Goal: Task Accomplishment & Management: Complete application form

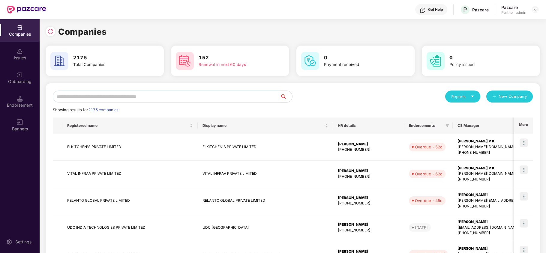
click at [236, 95] on input "text" at bounding box center [166, 97] width 227 height 12
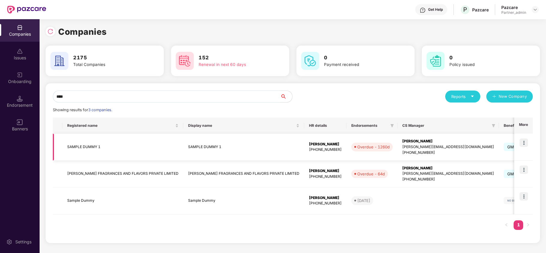
type input "****"
click at [499, 152] on td "GMC" at bounding box center [522, 147] width 46 height 27
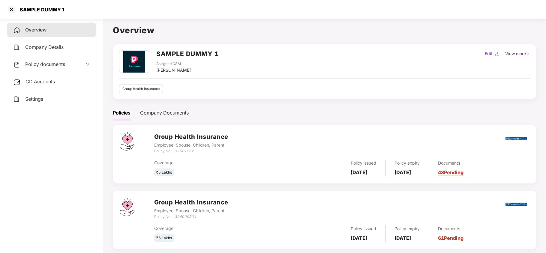
click at [485, 54] on div "Edit" at bounding box center [488, 53] width 10 height 7
select select "****"
select select "**********"
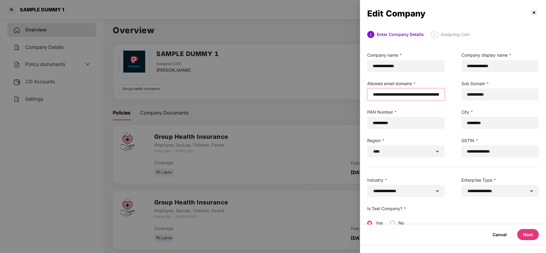
click at [426, 94] on input "email" at bounding box center [405, 94] width 67 height 6
click at [374, 95] on input "email" at bounding box center [405, 94] width 67 height 6
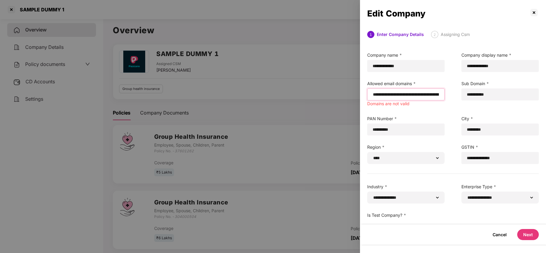
paste input "**********"
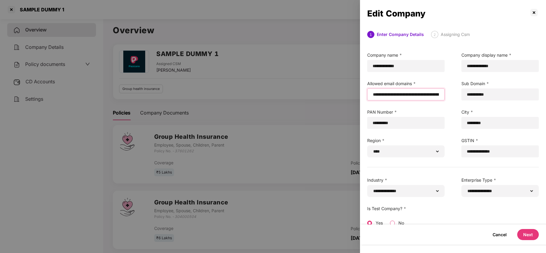
type input "**********"
click at [530, 231] on button "Next" at bounding box center [528, 234] width 22 height 11
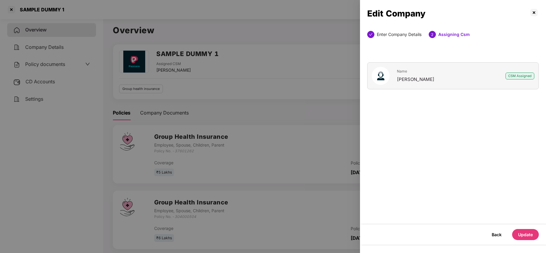
click at [519, 230] on button "Update" at bounding box center [525, 234] width 27 height 11
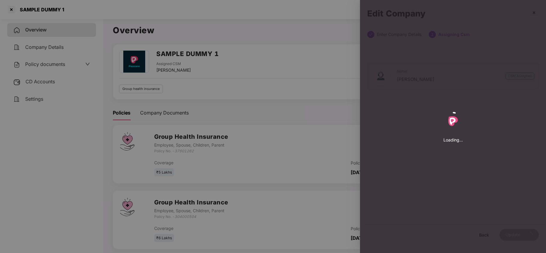
select select "****"
select select "**********"
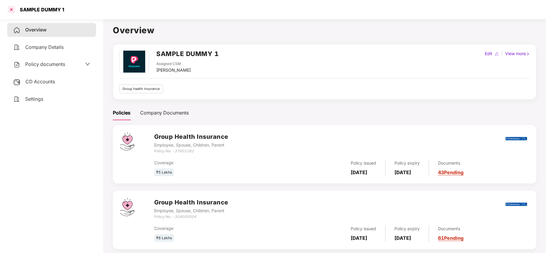
click at [10, 10] on div at bounding box center [12, 10] width 10 height 10
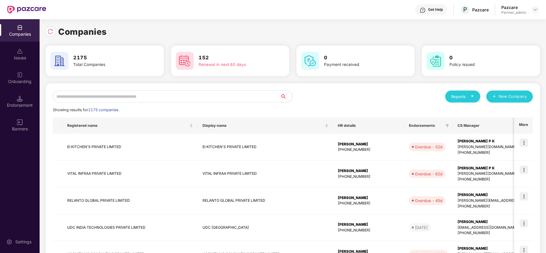
click at [107, 95] on input "text" at bounding box center [166, 97] width 227 height 12
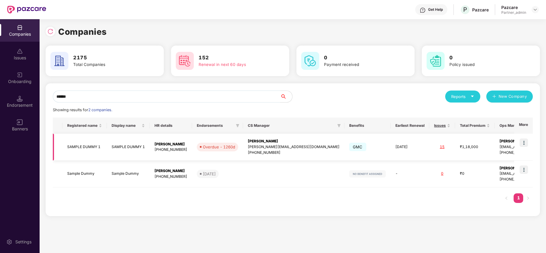
type input "******"
click at [527, 143] on img at bounding box center [523, 143] width 8 height 8
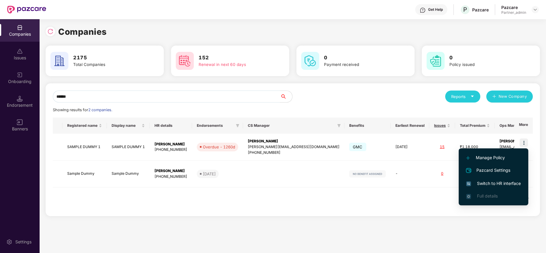
click at [484, 187] on li "Switch to HR interface" at bounding box center [493, 183] width 70 height 13
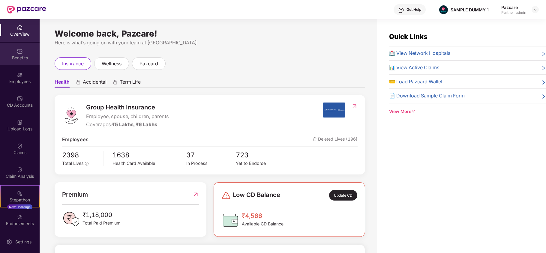
click at [21, 61] on div "Benefits" at bounding box center [20, 54] width 40 height 22
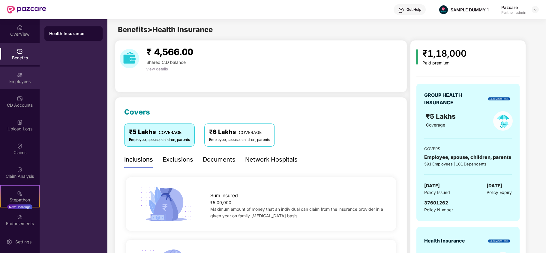
click at [22, 83] on div "Employees" at bounding box center [20, 82] width 40 height 6
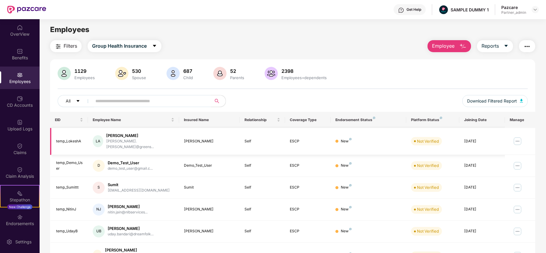
click at [517, 137] on img at bounding box center [517, 141] width 10 height 10
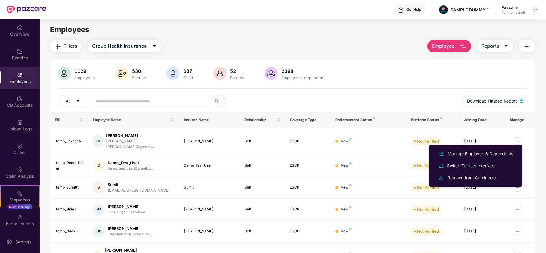
click at [443, 46] on span "Employee" at bounding box center [443, 45] width 22 height 7
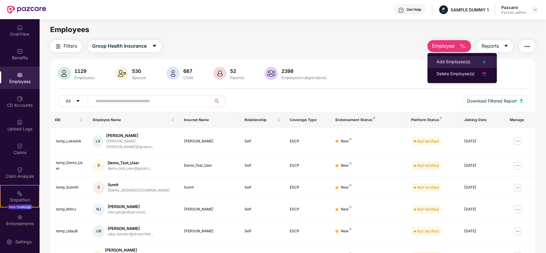
click at [443, 65] on div "Add Employee(s)" at bounding box center [453, 61] width 34 height 7
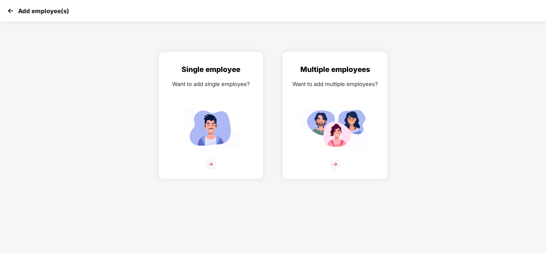
click at [315, 107] on img at bounding box center [334, 128] width 67 height 47
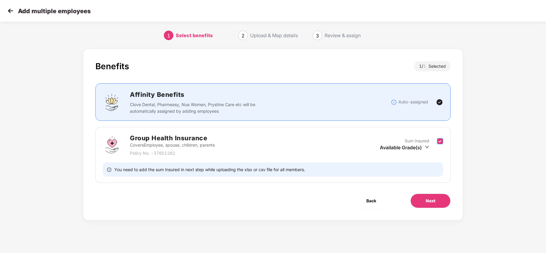
click at [438, 147] on label at bounding box center [440, 145] width 6 height 15
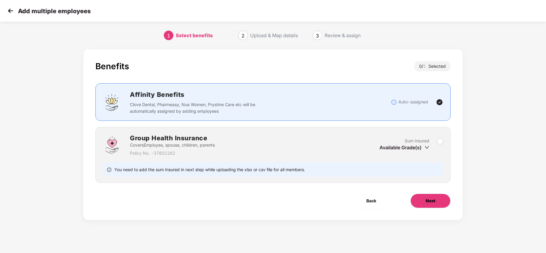
click at [438, 196] on button "Next" at bounding box center [430, 201] width 40 height 14
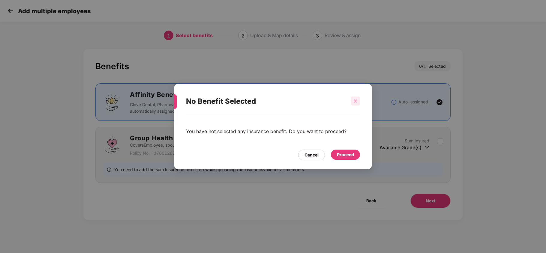
click at [354, 97] on div at bounding box center [355, 101] width 9 height 9
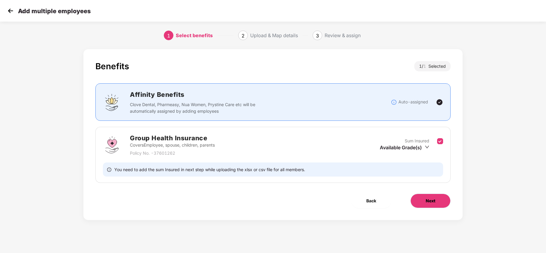
click at [436, 200] on button "Next" at bounding box center [430, 201] width 40 height 14
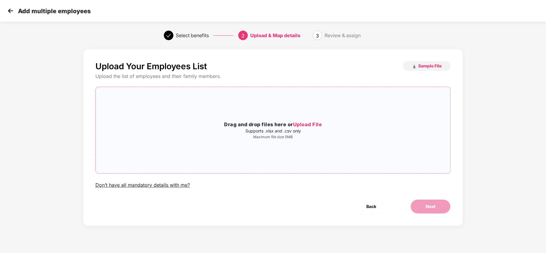
click at [276, 113] on div "Drag and drop files here or Upload File Supports .xlsx and .csv only Maximum fi…" at bounding box center [273, 130] width 354 height 77
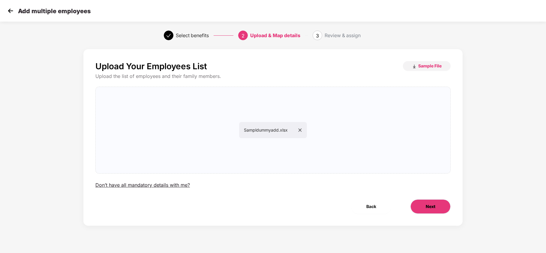
click at [431, 204] on span "Next" at bounding box center [430, 206] width 10 height 7
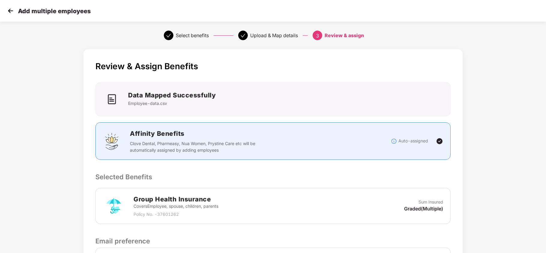
scroll to position [82, 0]
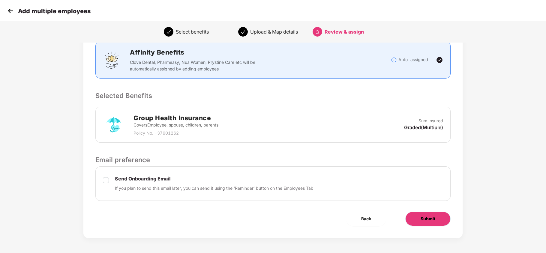
click at [425, 215] on button "Submit" at bounding box center [427, 219] width 45 height 14
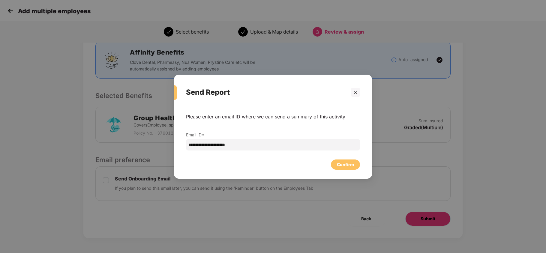
scroll to position [0, 0]
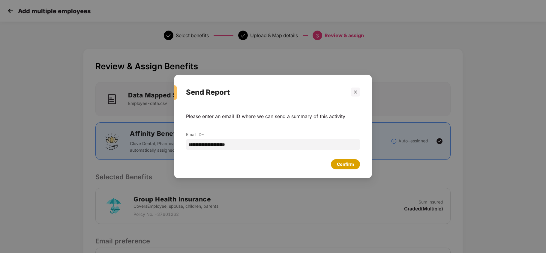
click at [342, 167] on div "Confirm" at bounding box center [345, 164] width 17 height 7
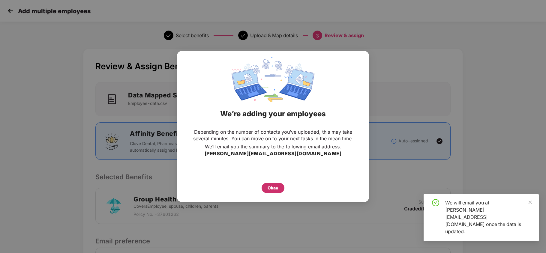
click at [270, 187] on div "Okay" at bounding box center [272, 188] width 11 height 7
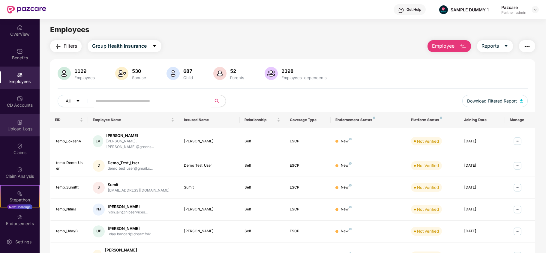
click at [15, 126] on div "Upload Logs" at bounding box center [20, 129] width 40 height 6
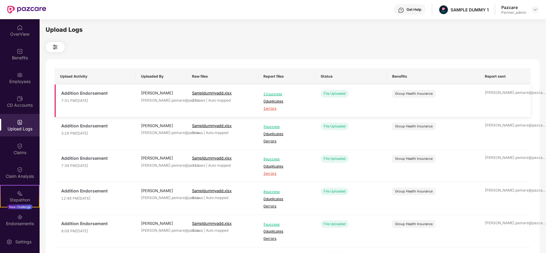
click at [267, 110] on span "1 errors" at bounding box center [286, 109] width 46 height 6
click at [20, 115] on div "Upload Logs" at bounding box center [20, 125] width 40 height 22
click at [25, 82] on div "Employees" at bounding box center [20, 82] width 40 height 6
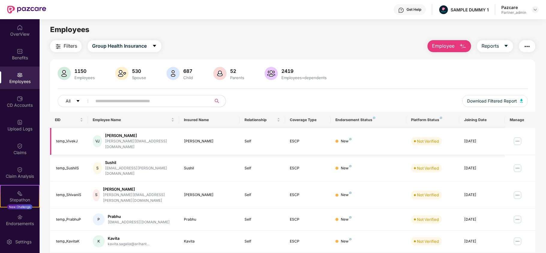
click at [514, 140] on img at bounding box center [517, 141] width 10 height 10
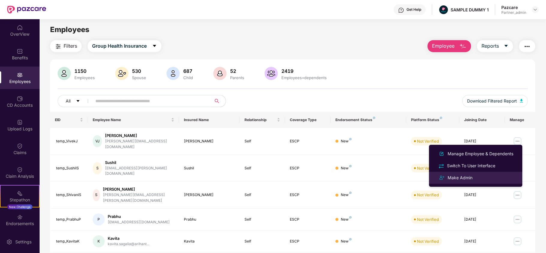
click at [482, 174] on div "Make Admin" at bounding box center [475, 177] width 78 height 7
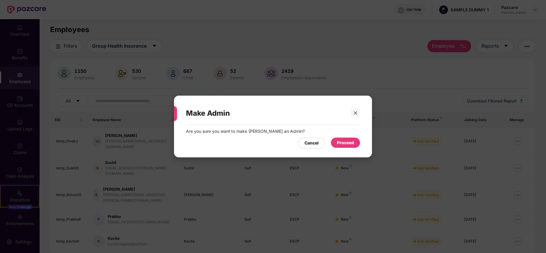
click at [351, 144] on div "Proceed" at bounding box center [345, 142] width 17 height 7
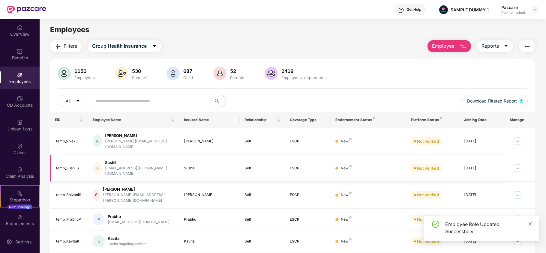
click at [517, 163] on img at bounding box center [517, 168] width 10 height 10
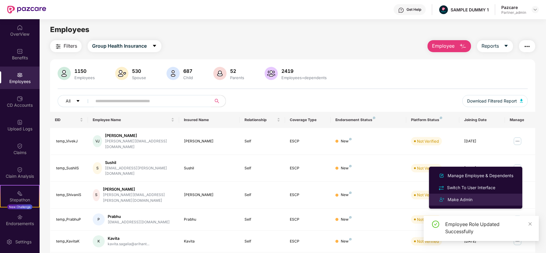
click at [476, 202] on div "Make Admin" at bounding box center [475, 199] width 78 height 7
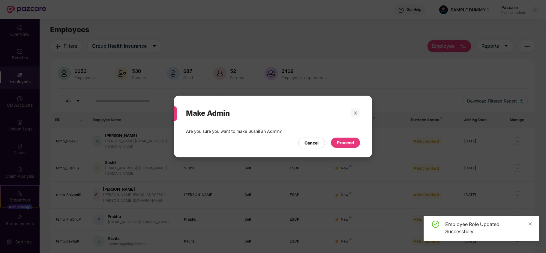
click at [347, 144] on div "Proceed" at bounding box center [345, 142] width 17 height 7
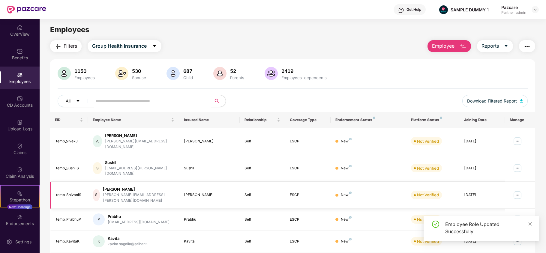
click at [517, 190] on img at bounding box center [517, 195] width 10 height 10
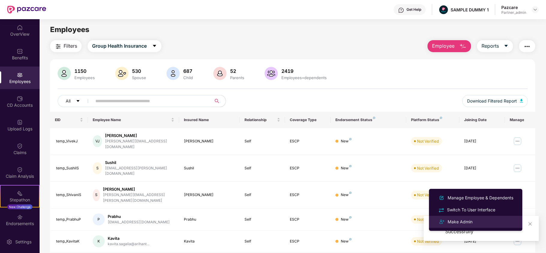
click at [475, 223] on div "Make Admin" at bounding box center [475, 221] width 78 height 7
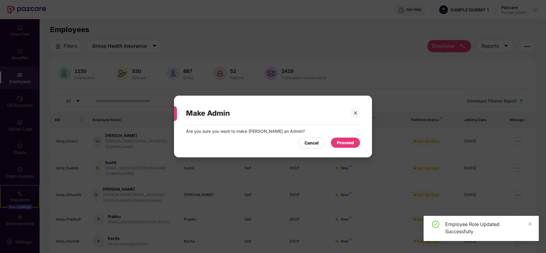
click at [349, 143] on div "Proceed" at bounding box center [345, 142] width 17 height 7
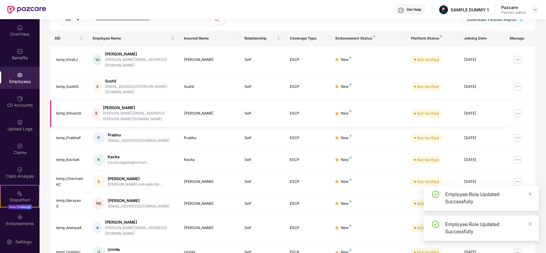
scroll to position [82, 0]
click at [517, 133] on img at bounding box center [517, 138] width 10 height 10
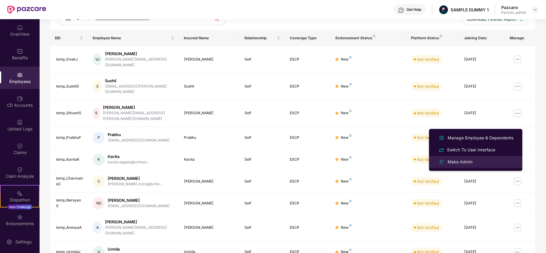
click at [478, 160] on div "Make Admin" at bounding box center [475, 161] width 78 height 7
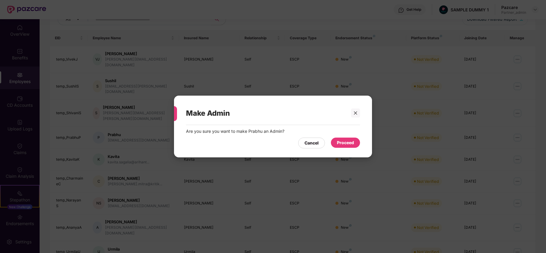
click at [350, 146] on div "Proceed" at bounding box center [345, 142] width 17 height 7
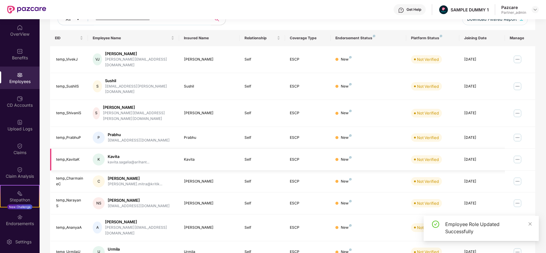
click at [521, 155] on img at bounding box center [517, 160] width 10 height 10
click at [518, 133] on img at bounding box center [517, 138] width 10 height 10
click at [526, 149] on td at bounding box center [520, 160] width 30 height 22
click at [515, 155] on img at bounding box center [517, 160] width 10 height 10
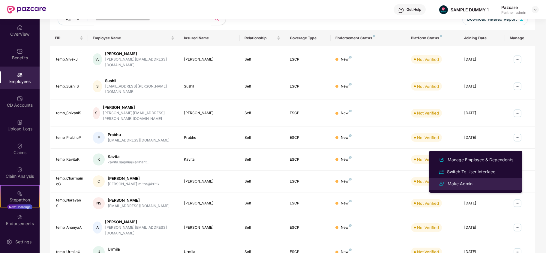
click at [476, 179] on li "Make Admin" at bounding box center [475, 184] width 93 height 12
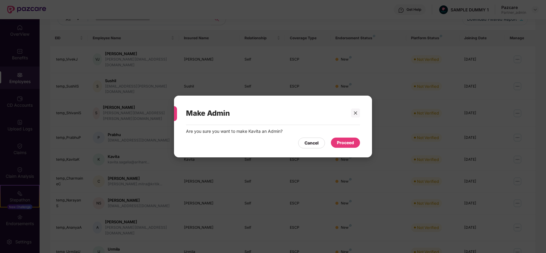
click at [347, 148] on div "Proceed" at bounding box center [345, 143] width 29 height 11
click at [347, 142] on div "Proceed" at bounding box center [345, 142] width 17 height 7
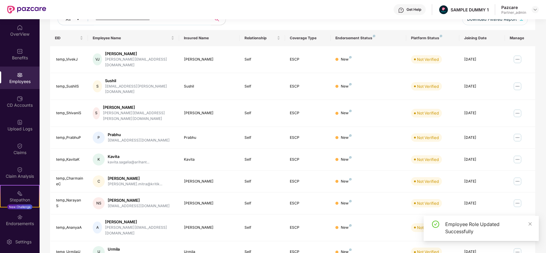
click at [517, 155] on img at bounding box center [517, 160] width 10 height 10
click at [522, 149] on td at bounding box center [520, 160] width 30 height 22
click at [518, 177] on img at bounding box center [517, 182] width 10 height 10
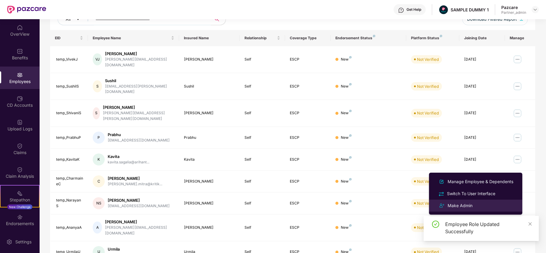
click at [469, 205] on div "Make Admin" at bounding box center [459, 205] width 27 height 7
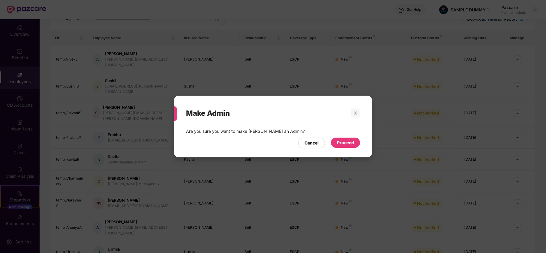
click at [342, 144] on div "Proceed" at bounding box center [345, 142] width 17 height 7
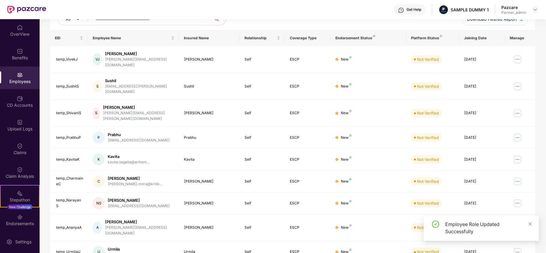
click at [518, 198] on img at bounding box center [517, 203] width 10 height 10
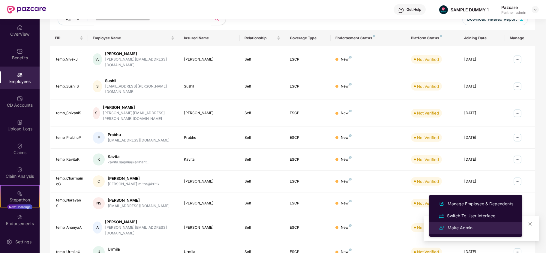
click at [485, 227] on div "Make Admin" at bounding box center [475, 227] width 78 height 7
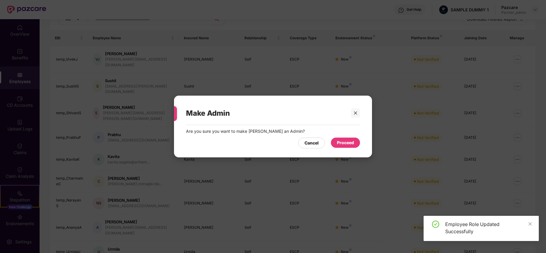
click at [335, 141] on div "Proceed" at bounding box center [345, 143] width 29 height 10
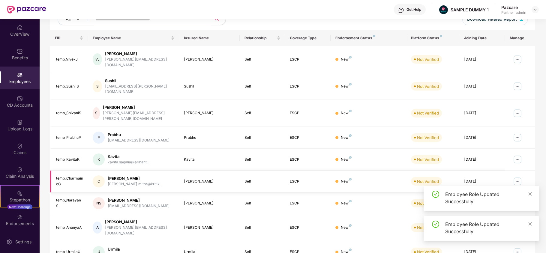
click at [517, 177] on img at bounding box center [517, 182] width 10 height 10
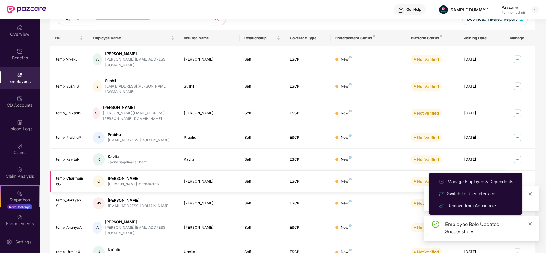
click at [527, 171] on td at bounding box center [520, 182] width 30 height 22
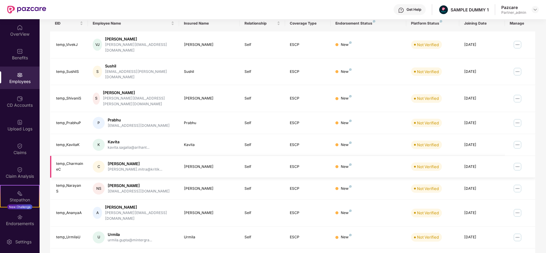
scroll to position [97, 0]
click at [519, 183] on img at bounding box center [517, 188] width 10 height 10
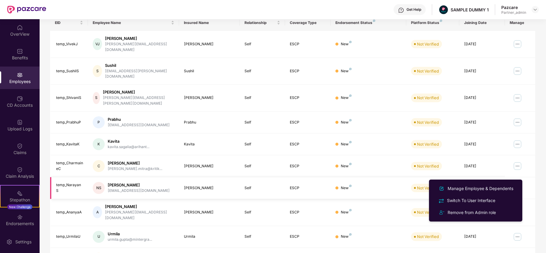
click at [529, 177] on td at bounding box center [520, 188] width 30 height 22
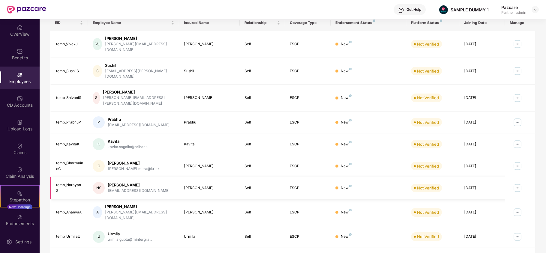
scroll to position [116, 0]
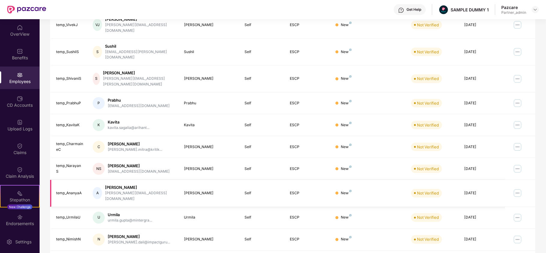
click at [518, 188] on img at bounding box center [517, 193] width 10 height 10
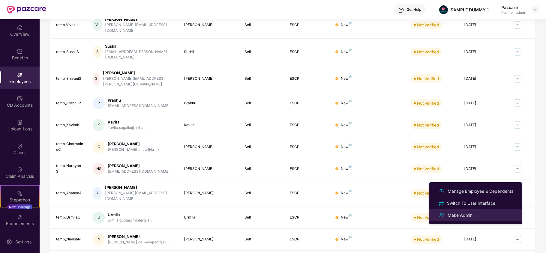
click at [480, 212] on div "Make Admin" at bounding box center [475, 215] width 78 height 7
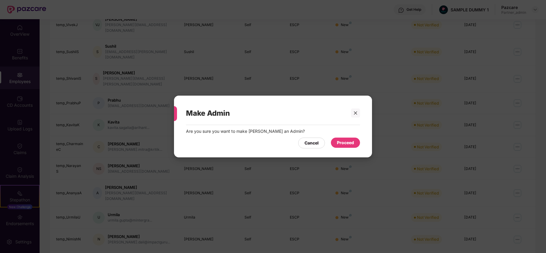
click at [349, 146] on div "Proceed" at bounding box center [345, 142] width 17 height 7
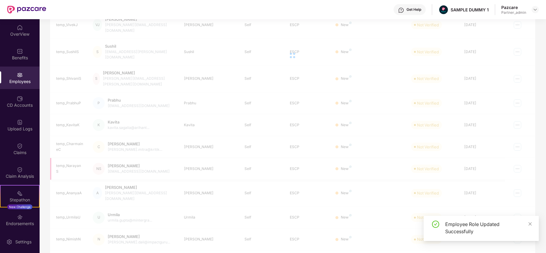
scroll to position [117, 0]
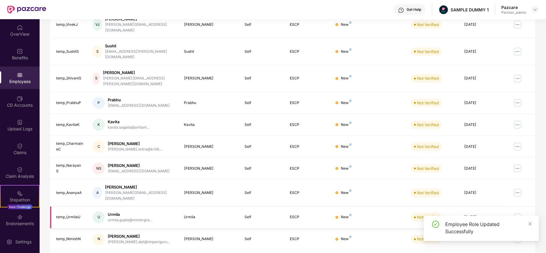
click at [514, 213] on img at bounding box center [517, 218] width 10 height 10
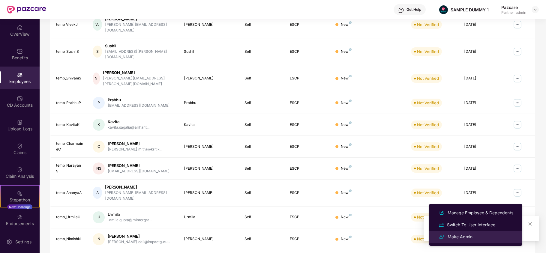
click at [474, 237] on div "Make Admin" at bounding box center [475, 236] width 78 height 7
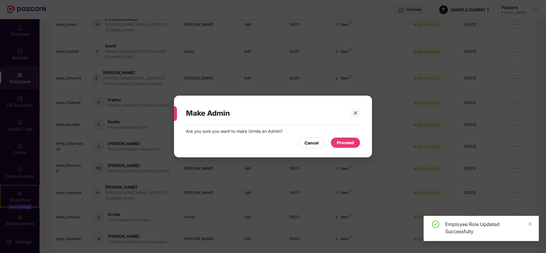
click at [347, 142] on div "Proceed" at bounding box center [345, 142] width 17 height 7
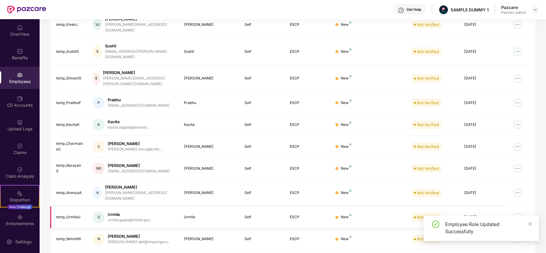
click at [517, 213] on img at bounding box center [517, 218] width 10 height 10
click at [528, 182] on td at bounding box center [520, 193] width 30 height 27
click at [529, 223] on icon "close" at bounding box center [530, 224] width 4 height 4
click at [515, 213] on img at bounding box center [517, 218] width 10 height 10
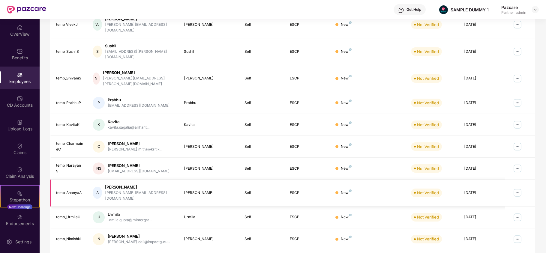
click at [517, 188] on img at bounding box center [517, 193] width 10 height 10
click at [535, 207] on div "Filters Group Health Insurance Employee Reports 1150 Employees 530 Spouse 687 C…" at bounding box center [293, 98] width 506 height 348
click at [517, 234] on img at bounding box center [517, 239] width 10 height 10
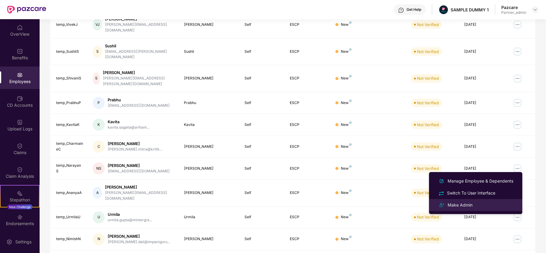
click at [480, 206] on div "Make Admin" at bounding box center [475, 204] width 78 height 7
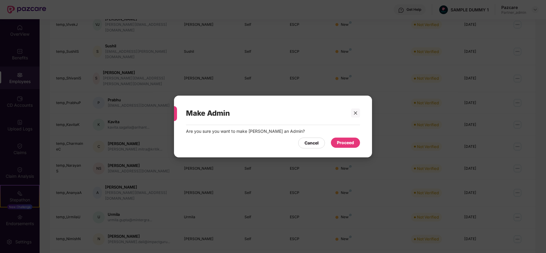
click at [345, 141] on div "Proceed" at bounding box center [345, 142] width 17 height 7
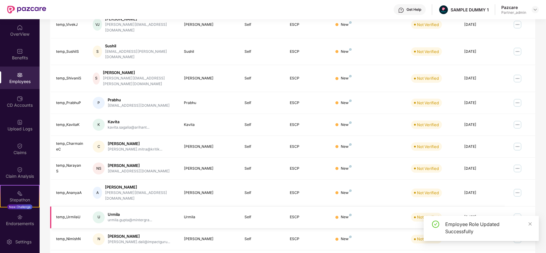
click at [534, 207] on td at bounding box center [520, 218] width 30 height 22
click at [531, 223] on icon "close" at bounding box center [530, 224] width 4 height 4
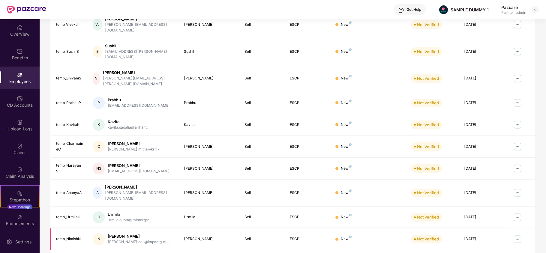
click at [514, 234] on img at bounding box center [517, 239] width 10 height 10
click at [530, 228] on td at bounding box center [520, 239] width 30 height 22
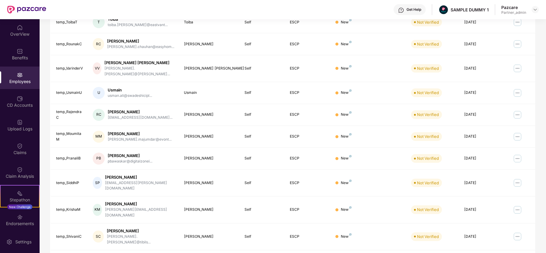
scroll to position [0, 0]
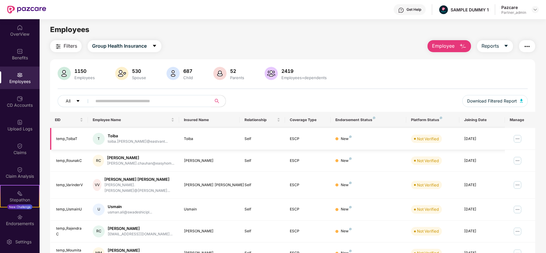
click at [512, 139] on img at bounding box center [517, 139] width 10 height 10
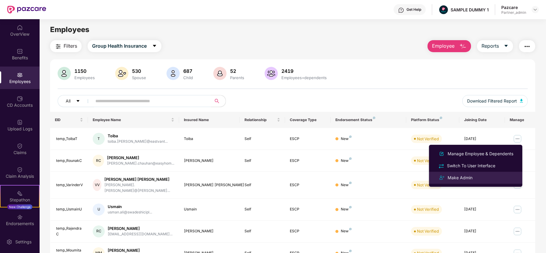
click at [466, 176] on div "Make Admin" at bounding box center [459, 177] width 27 height 7
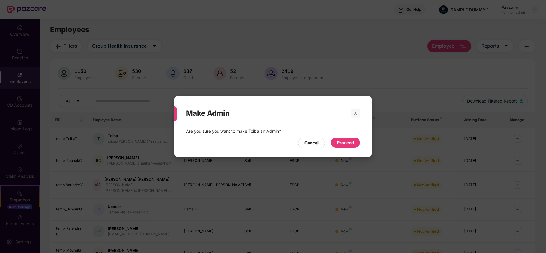
click at [339, 144] on div "Proceed" at bounding box center [345, 142] width 17 height 7
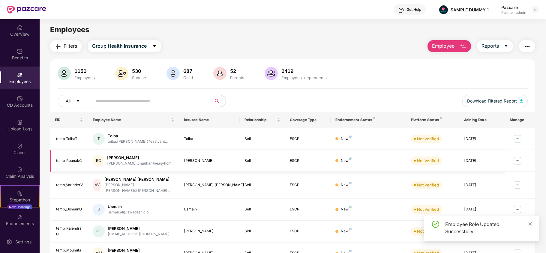
click at [518, 161] on img at bounding box center [517, 161] width 10 height 10
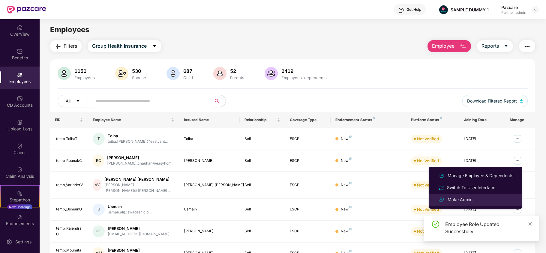
click at [462, 199] on div "Make Admin" at bounding box center [459, 199] width 27 height 7
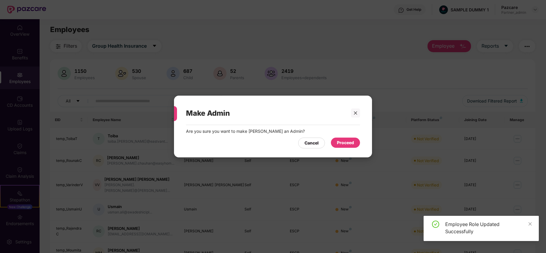
click at [335, 144] on div "Proceed" at bounding box center [345, 143] width 29 height 10
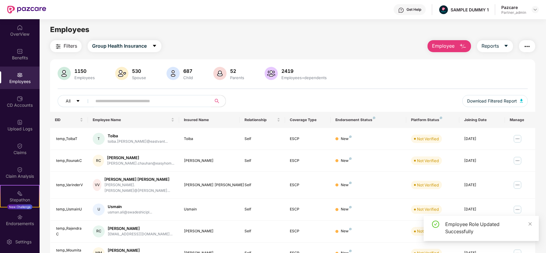
click at [516, 180] on img at bounding box center [517, 185] width 10 height 10
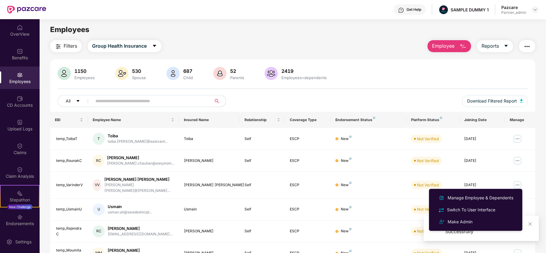
click at [516, 180] on img at bounding box center [517, 185] width 10 height 10
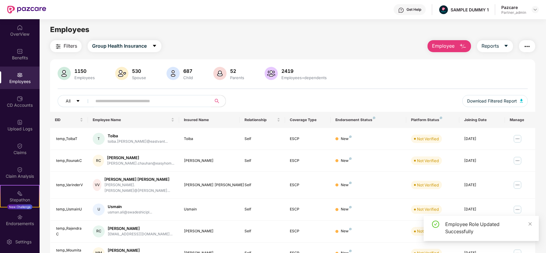
click at [516, 180] on img at bounding box center [517, 185] width 10 height 10
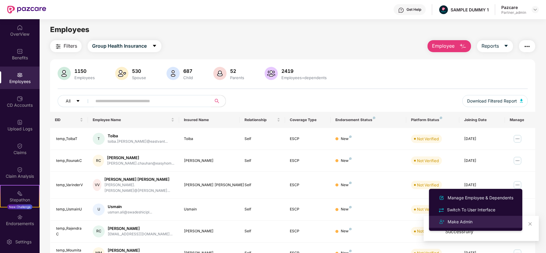
click at [480, 218] on li "Make Admin" at bounding box center [475, 222] width 93 height 12
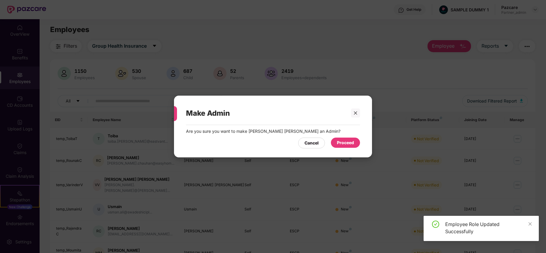
click at [353, 140] on div "Proceed" at bounding box center [345, 142] width 17 height 7
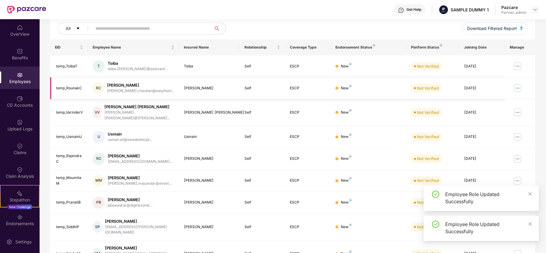
scroll to position [73, 0]
click at [518, 132] on img at bounding box center [517, 137] width 10 height 10
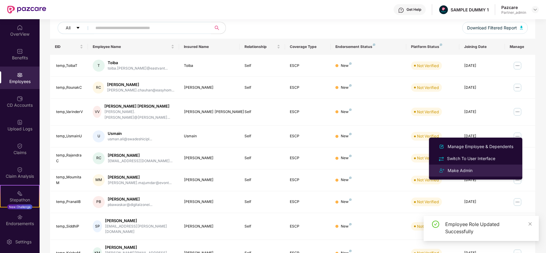
click at [468, 174] on li "Make Admin" at bounding box center [475, 171] width 93 height 12
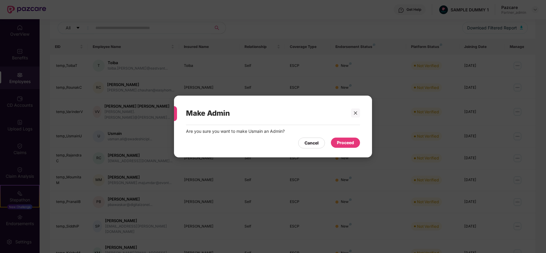
click at [352, 139] on div "Proceed" at bounding box center [345, 142] width 17 height 7
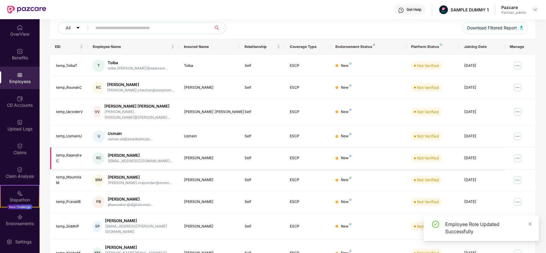
click at [520, 155] on img at bounding box center [517, 158] width 10 height 10
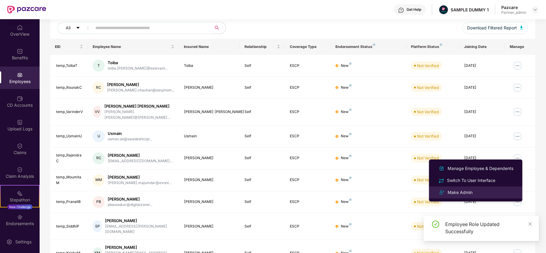
click at [466, 186] on li "Make Admin" at bounding box center [475, 192] width 93 height 12
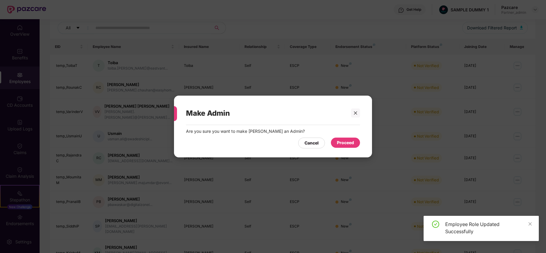
click at [340, 139] on div "Proceed" at bounding box center [345, 142] width 17 height 7
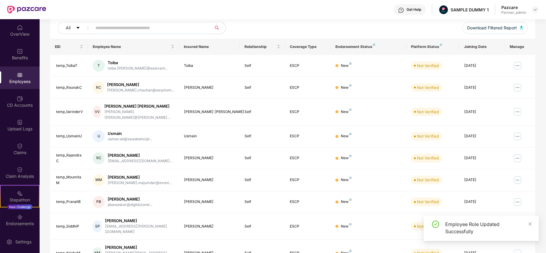
click at [516, 175] on img at bounding box center [517, 180] width 10 height 10
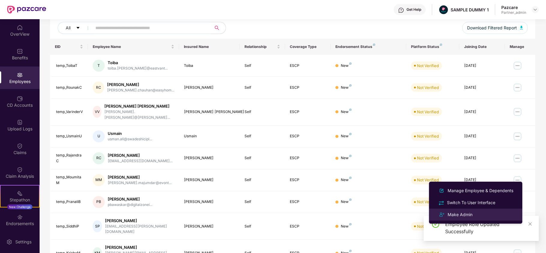
click at [475, 215] on div "Make Admin" at bounding box center [475, 214] width 78 height 7
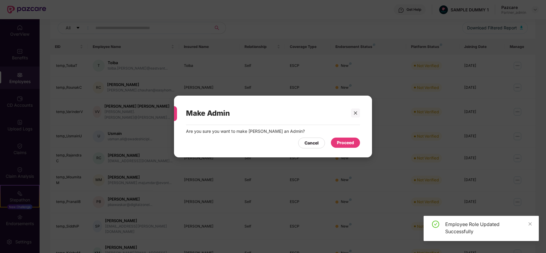
click at [336, 142] on div "Proceed" at bounding box center [345, 143] width 29 height 10
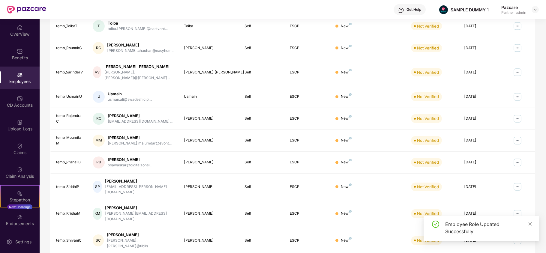
scroll to position [117, 0]
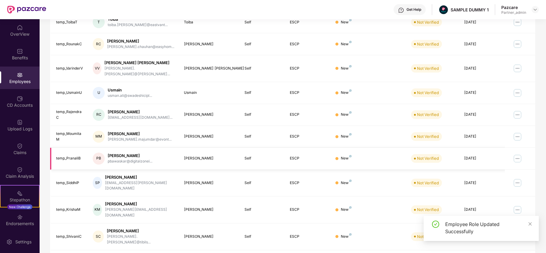
click at [517, 158] on img at bounding box center [517, 159] width 10 height 10
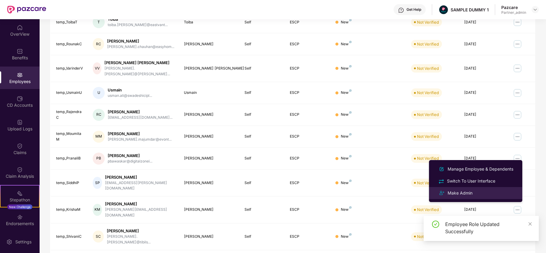
click at [479, 197] on li "Make Admin" at bounding box center [475, 193] width 93 height 12
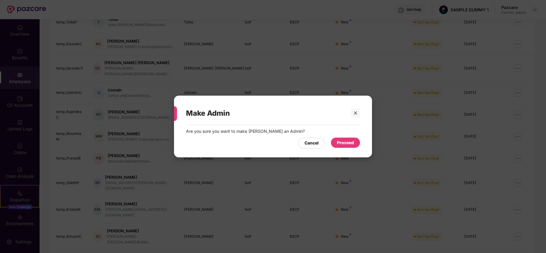
click at [354, 144] on div "Proceed" at bounding box center [345, 143] width 29 height 10
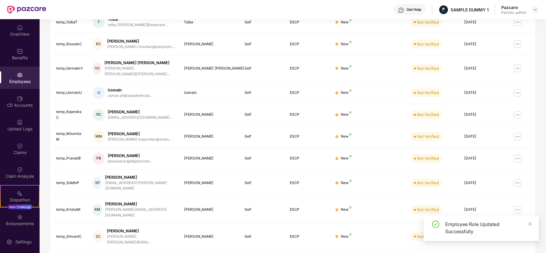
click at [516, 178] on img at bounding box center [517, 183] width 10 height 10
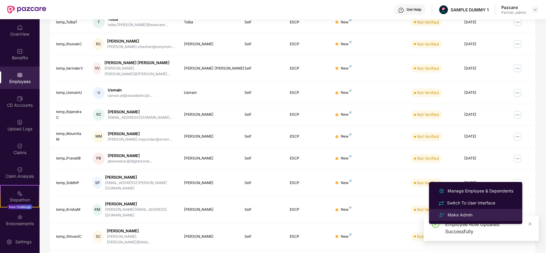
click at [487, 215] on div "Make Admin" at bounding box center [475, 214] width 78 height 7
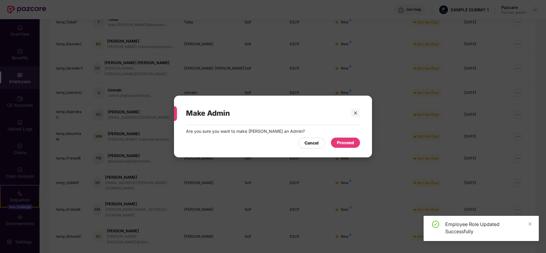
click at [345, 147] on div "Proceed" at bounding box center [345, 143] width 29 height 10
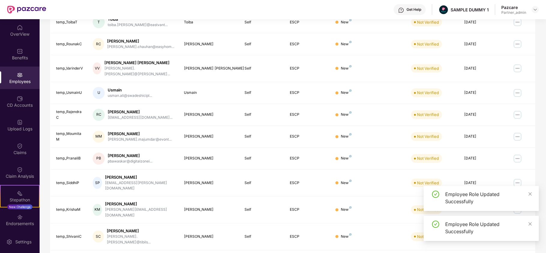
click at [532, 194] on div "Employee Role Updated Successfully" at bounding box center [480, 198] width 115 height 25
click at [531, 194] on icon "close" at bounding box center [530, 194] width 4 height 4
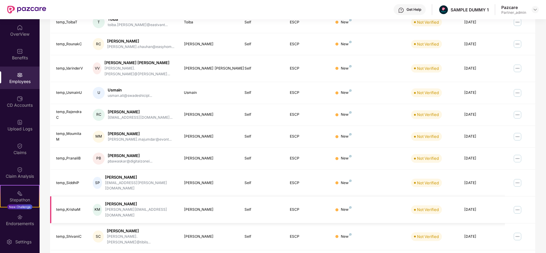
click at [519, 205] on img at bounding box center [517, 210] width 10 height 10
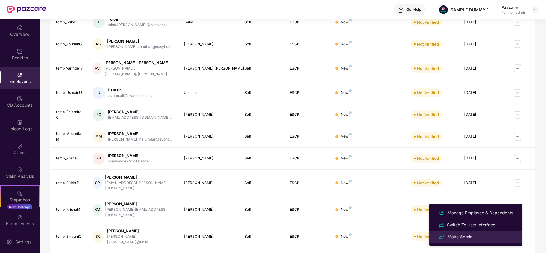
click at [468, 233] on li "Make Admin" at bounding box center [475, 237] width 93 height 12
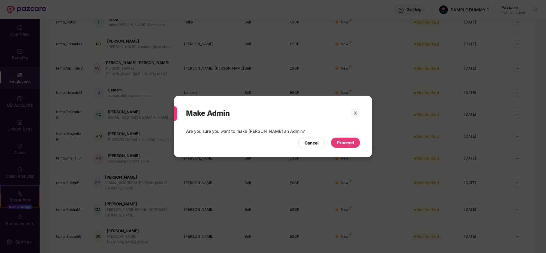
click at [341, 141] on div "Proceed" at bounding box center [345, 142] width 17 height 7
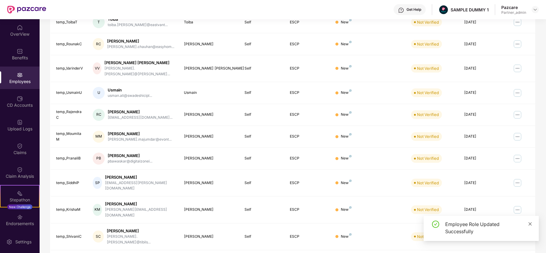
click at [530, 222] on icon "close" at bounding box center [530, 224] width 4 height 4
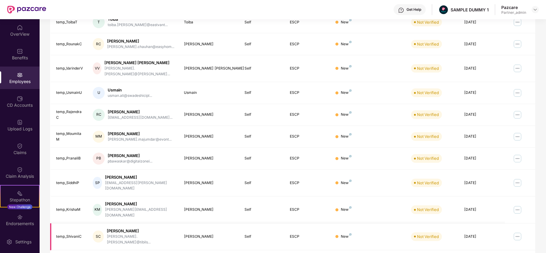
click at [517, 232] on img at bounding box center [517, 237] width 10 height 10
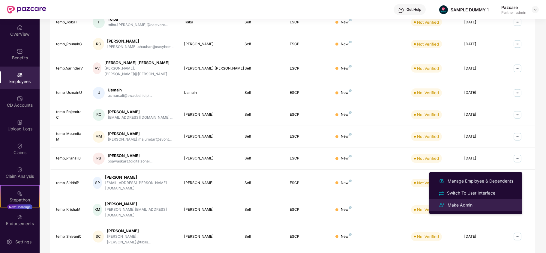
click at [454, 204] on div "Make Admin" at bounding box center [459, 205] width 27 height 7
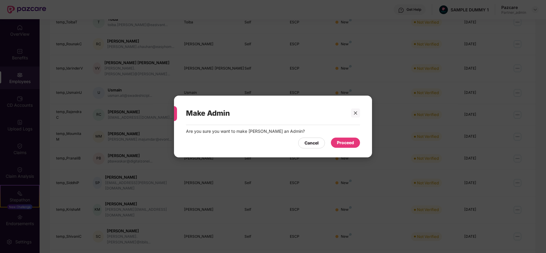
click at [334, 141] on div "Proceed" at bounding box center [345, 143] width 29 height 10
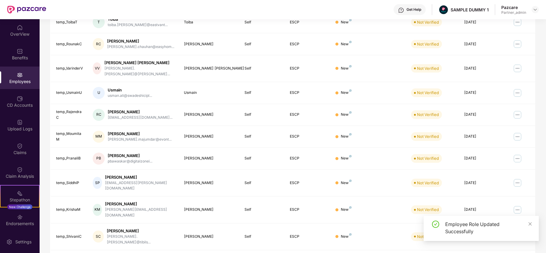
click at [478, 244] on div "Employee Role Updated Successfully" at bounding box center [480, 231] width 115 height 30
click at [528, 227] on link at bounding box center [530, 224] width 4 height 7
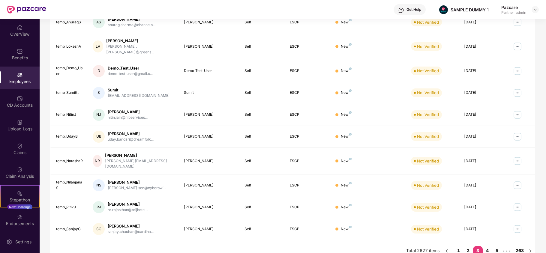
scroll to position [0, 0]
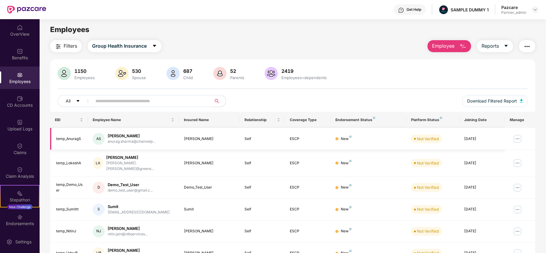
click at [516, 137] on img at bounding box center [517, 139] width 10 height 10
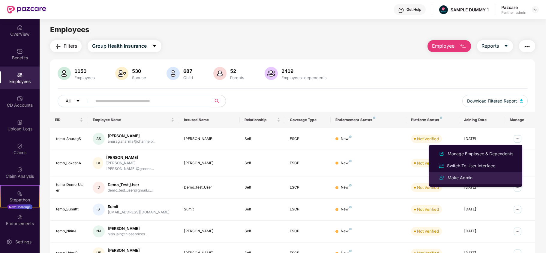
click at [473, 183] on li "Make Admin" at bounding box center [475, 178] width 93 height 12
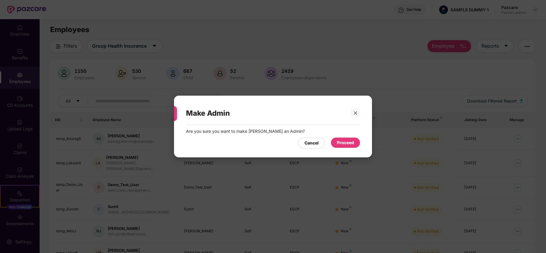
click at [349, 140] on div "Proceed" at bounding box center [345, 142] width 17 height 7
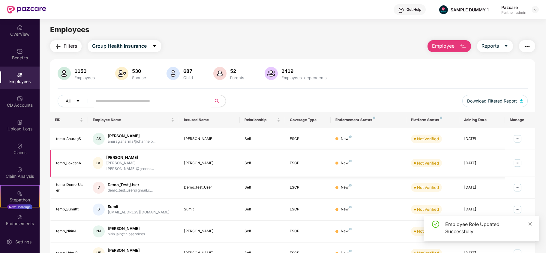
click at [517, 160] on img at bounding box center [517, 163] width 10 height 10
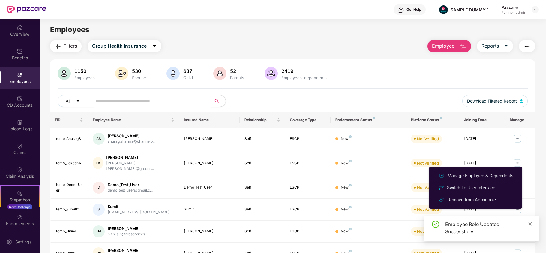
click at [537, 161] on div "Filters Group Health Insurance Employee Reports 1150 Employees 530 Spouse 687 C…" at bounding box center [293, 209] width 506 height 338
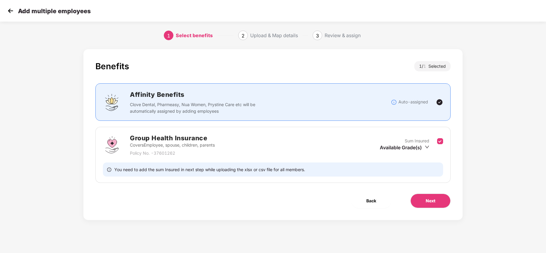
scroll to position [0, 0]
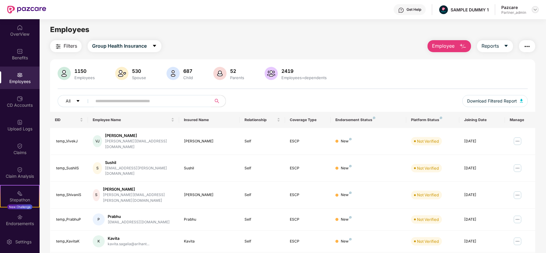
click at [533, 7] on img at bounding box center [534, 9] width 5 height 5
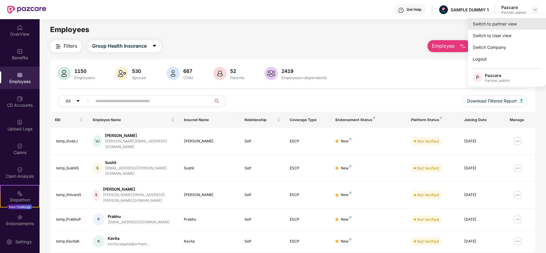
click at [522, 26] on div "Switch to partner view" at bounding box center [507, 24] width 78 height 12
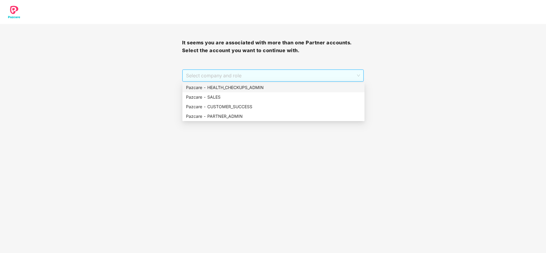
click at [295, 74] on span "Select company and role" at bounding box center [273, 75] width 174 height 11
click at [255, 118] on div "Pazcare - PARTNER_ADMIN" at bounding box center [273, 116] width 175 height 7
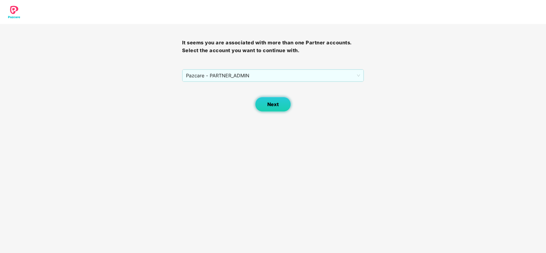
click at [263, 107] on button "Next" at bounding box center [273, 104] width 36 height 15
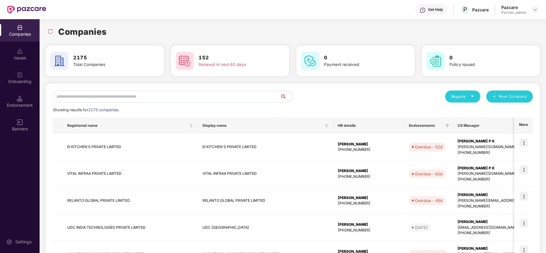
click at [182, 91] on input "text" at bounding box center [166, 97] width 227 height 12
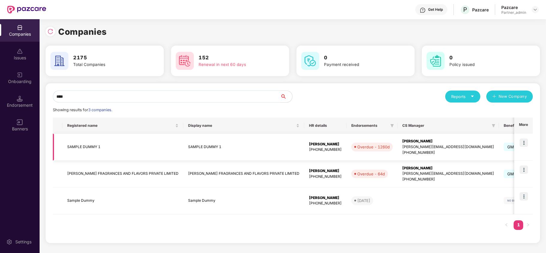
type input "****"
click at [427, 137] on td "[PERSON_NAME] [PERSON_NAME][EMAIL_ADDRESS][DOMAIN_NAME] [PHONE_NUMBER]" at bounding box center [447, 147] width 101 height 27
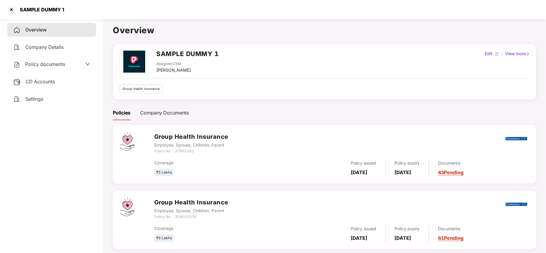
click at [489, 50] on div "SAMPLE DUMMY 1 Assigned CSM [PERSON_NAME] Edit | View more Group health insuran…" at bounding box center [324, 71] width 423 height 55
click at [487, 53] on div "Edit" at bounding box center [488, 53] width 10 height 7
select select "****"
select select "**********"
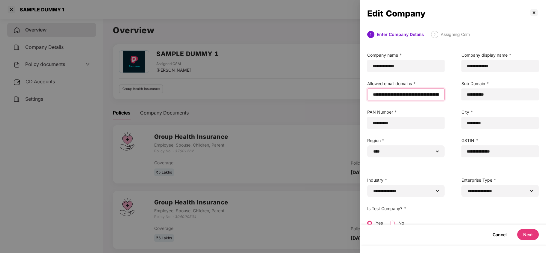
click at [372, 95] on input "email" at bounding box center [405, 94] width 67 height 6
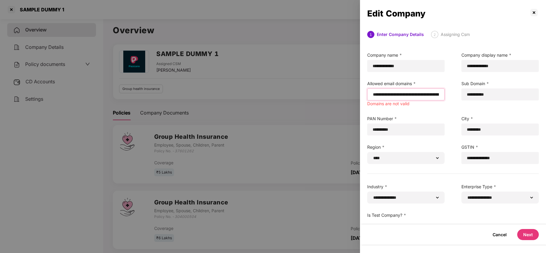
paste input "**********"
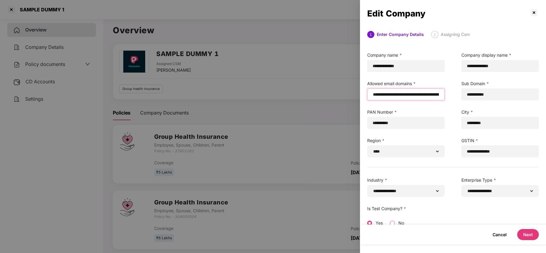
type input "**********"
click at [517, 233] on button "Next" at bounding box center [528, 234] width 22 height 11
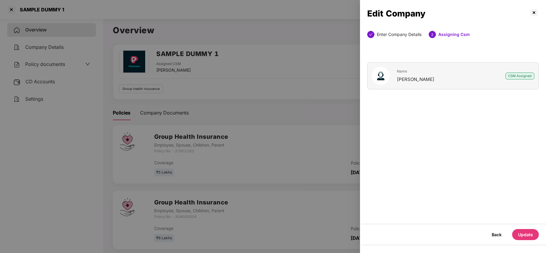
click at [521, 233] on button "Update" at bounding box center [525, 234] width 27 height 11
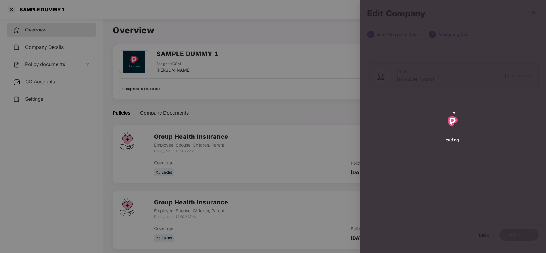
select select "****"
select select "**********"
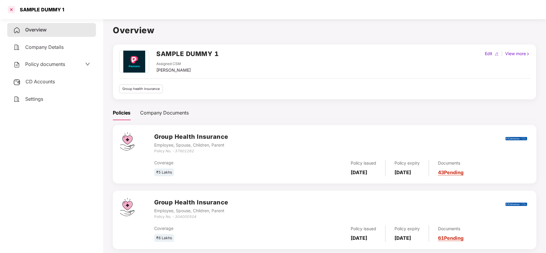
click at [14, 10] on div at bounding box center [12, 10] width 10 height 10
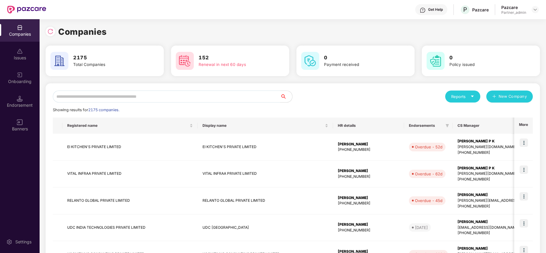
click at [170, 100] on input "text" at bounding box center [166, 97] width 227 height 12
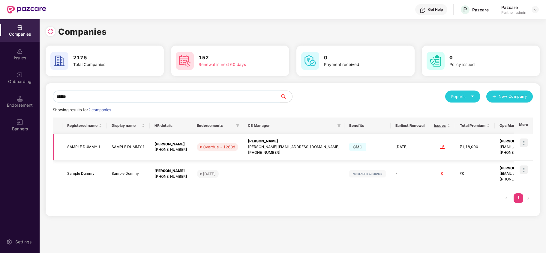
type input "******"
click at [526, 142] on img at bounding box center [523, 143] width 8 height 8
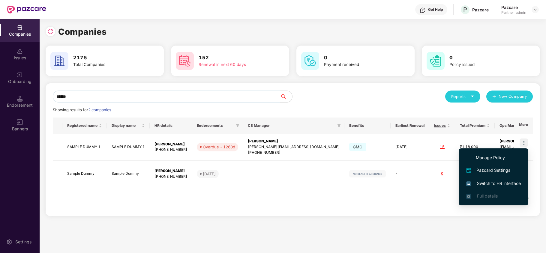
click at [478, 183] on span "Switch to HR interface" at bounding box center [493, 183] width 55 height 7
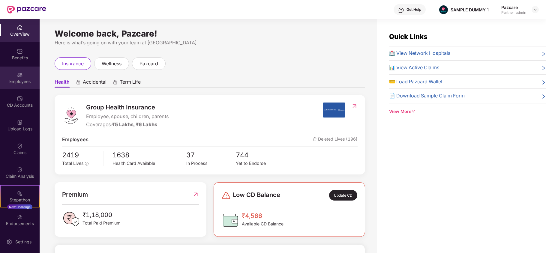
click at [8, 81] on div "Employees" at bounding box center [20, 82] width 40 height 6
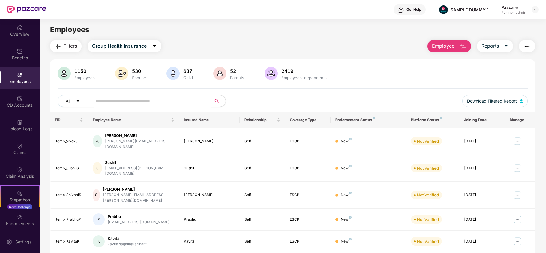
click at [466, 42] on button "Employee" at bounding box center [448, 46] width 43 height 12
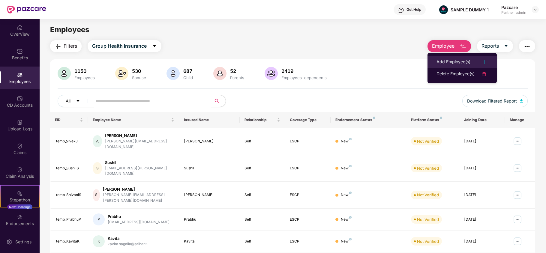
click at [452, 56] on li "Add Employee(s)" at bounding box center [461, 62] width 69 height 12
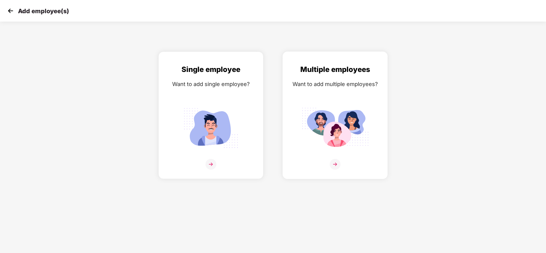
click at [340, 104] on div "Multiple employees Want to add multiple employees?" at bounding box center [335, 120] width 92 height 113
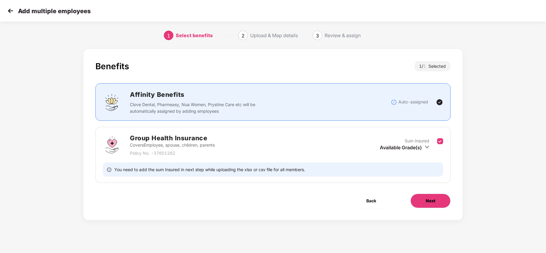
click at [426, 197] on button "Next" at bounding box center [430, 201] width 40 height 14
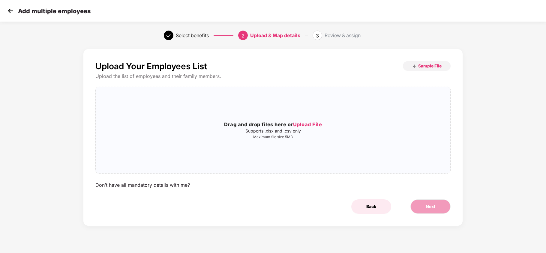
click at [374, 207] on span "Back" at bounding box center [371, 206] width 10 height 7
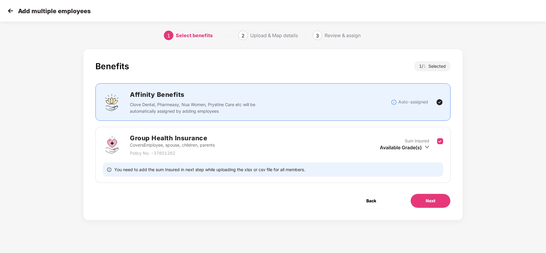
click at [374, 207] on button "Back" at bounding box center [371, 201] width 40 height 14
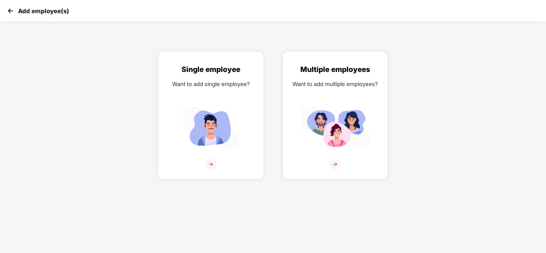
click at [221, 130] on img at bounding box center [210, 128] width 67 height 47
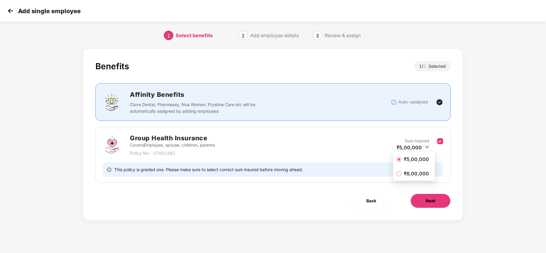
click at [432, 197] on button "Next" at bounding box center [430, 201] width 40 height 14
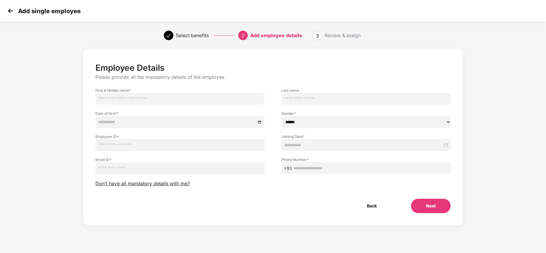
click at [221, 104] on input "text" at bounding box center [179, 99] width 169 height 12
click at [192, 97] on input "text" at bounding box center [179, 99] width 169 height 12
paste input "**********"
type input "**********"
click button "Back" at bounding box center [372, 206] width 40 height 14
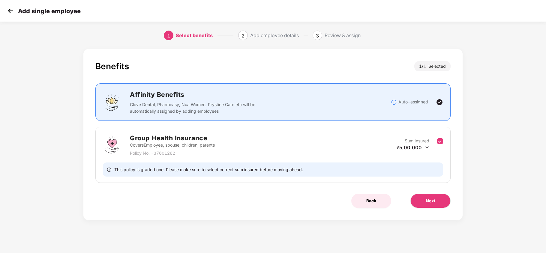
click at [373, 197] on button "Back" at bounding box center [371, 201] width 40 height 14
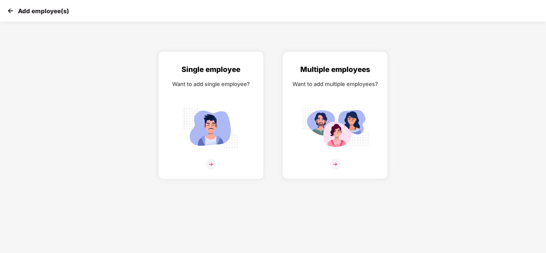
click at [245, 149] on div "Single employee Want to add single employee?" at bounding box center [211, 120] width 92 height 113
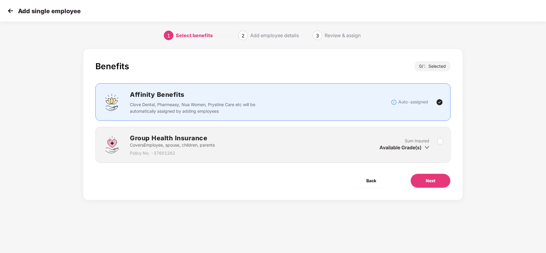
click at [439, 145] on label at bounding box center [440, 145] width 6 height 15
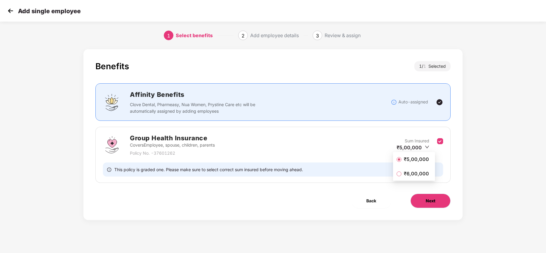
click at [430, 195] on button "Next" at bounding box center [430, 201] width 40 height 14
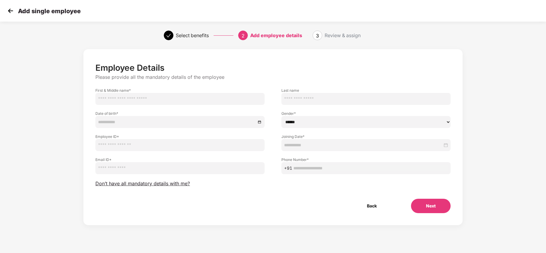
click at [204, 101] on input "text" at bounding box center [179, 99] width 169 height 12
paste input "**********"
type input "**********"
click at [191, 118] on div at bounding box center [179, 122] width 169 height 12
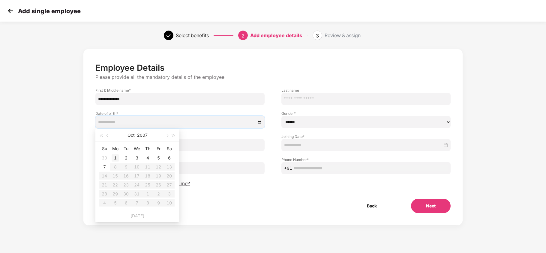
type input "**********"
click at [102, 133] on button "button" at bounding box center [101, 135] width 7 height 12
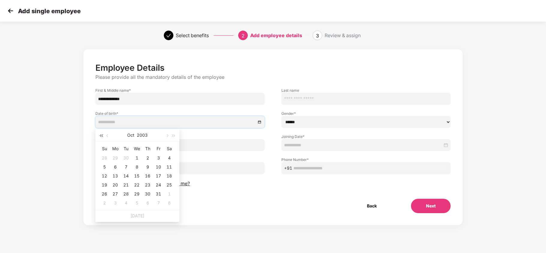
click at [102, 133] on button "button" at bounding box center [101, 135] width 7 height 12
type input "**********"
click at [118, 159] on div "1" at bounding box center [115, 157] width 7 height 7
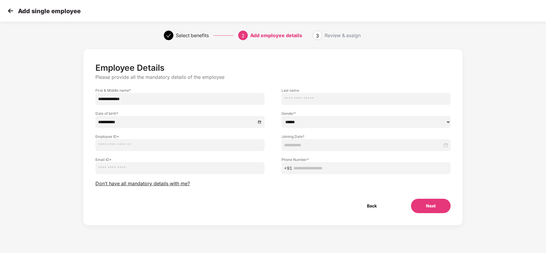
click at [135, 141] on input "text" at bounding box center [179, 145] width 169 height 12
type input "**********"
click at [197, 172] on input "email" at bounding box center [179, 168] width 169 height 12
paste input "**********"
type input "**********"
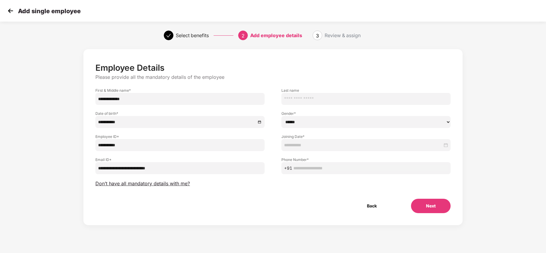
click at [320, 172] on span "+91" at bounding box center [365, 168] width 169 height 12
paste input "**********"
type input "**********"
click at [341, 143] on input at bounding box center [363, 145] width 158 height 7
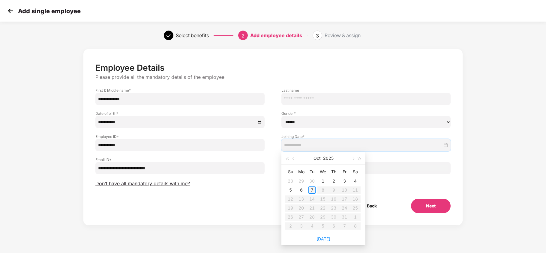
type input "**********"
click at [310, 189] on div "7" at bounding box center [311, 189] width 7 height 7
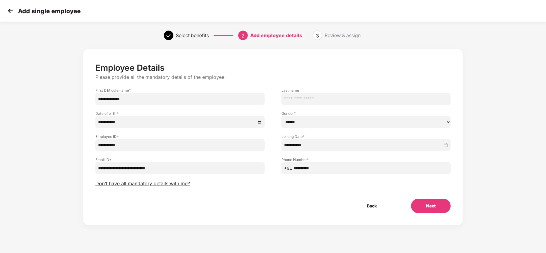
click at [320, 119] on select "****** **** ******" at bounding box center [365, 122] width 169 height 12
select select "******"
click at [281, 116] on select "****** **** ******" at bounding box center [365, 122] width 169 height 12
click at [310, 156] on div "**********" at bounding box center [366, 162] width 186 height 23
click at [433, 202] on button "Next" at bounding box center [431, 206] width 40 height 14
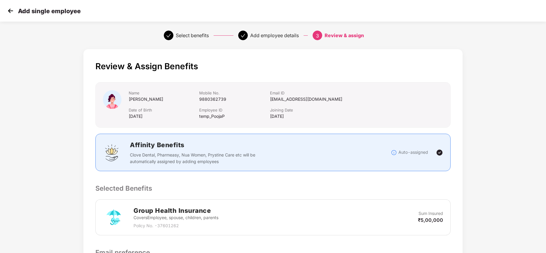
scroll to position [94, 0]
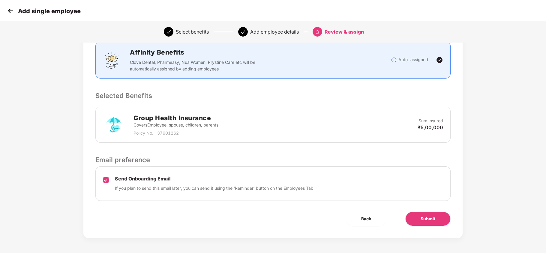
click at [107, 183] on label at bounding box center [106, 183] width 6 height 15
click at [424, 218] on span "Submit" at bounding box center [427, 219] width 15 height 7
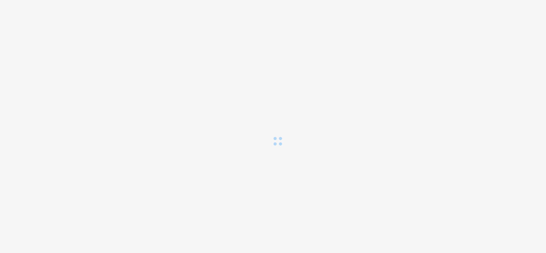
scroll to position [0, 0]
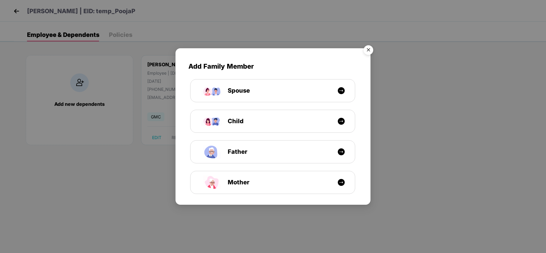
click at [362, 50] on img "Close" at bounding box center [368, 51] width 17 height 17
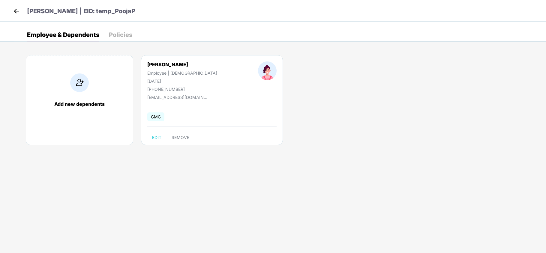
click at [17, 13] on img at bounding box center [16, 11] width 9 height 9
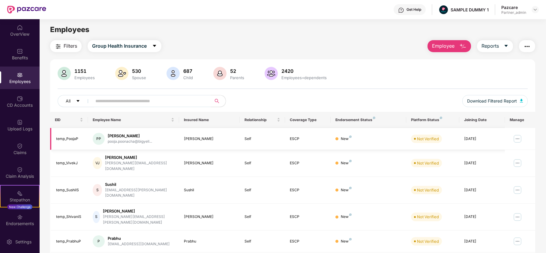
click at [515, 138] on img at bounding box center [517, 139] width 10 height 10
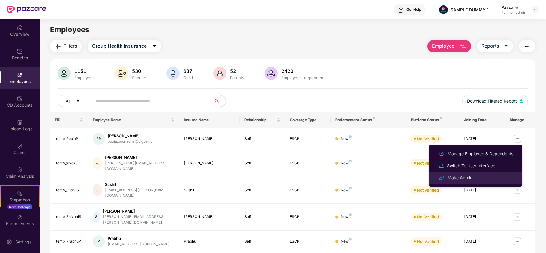
click at [472, 176] on div "Make Admin" at bounding box center [459, 177] width 27 height 7
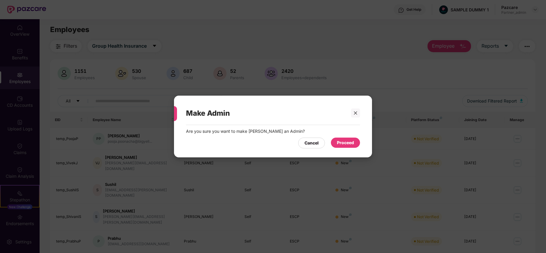
click at [345, 142] on div "Proceed" at bounding box center [345, 142] width 17 height 7
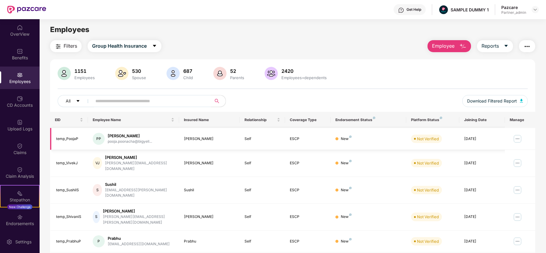
click at [516, 139] on img at bounding box center [517, 139] width 10 height 10
click at [532, 143] on td at bounding box center [520, 139] width 30 height 22
